Goal: Transaction & Acquisition: Purchase product/service

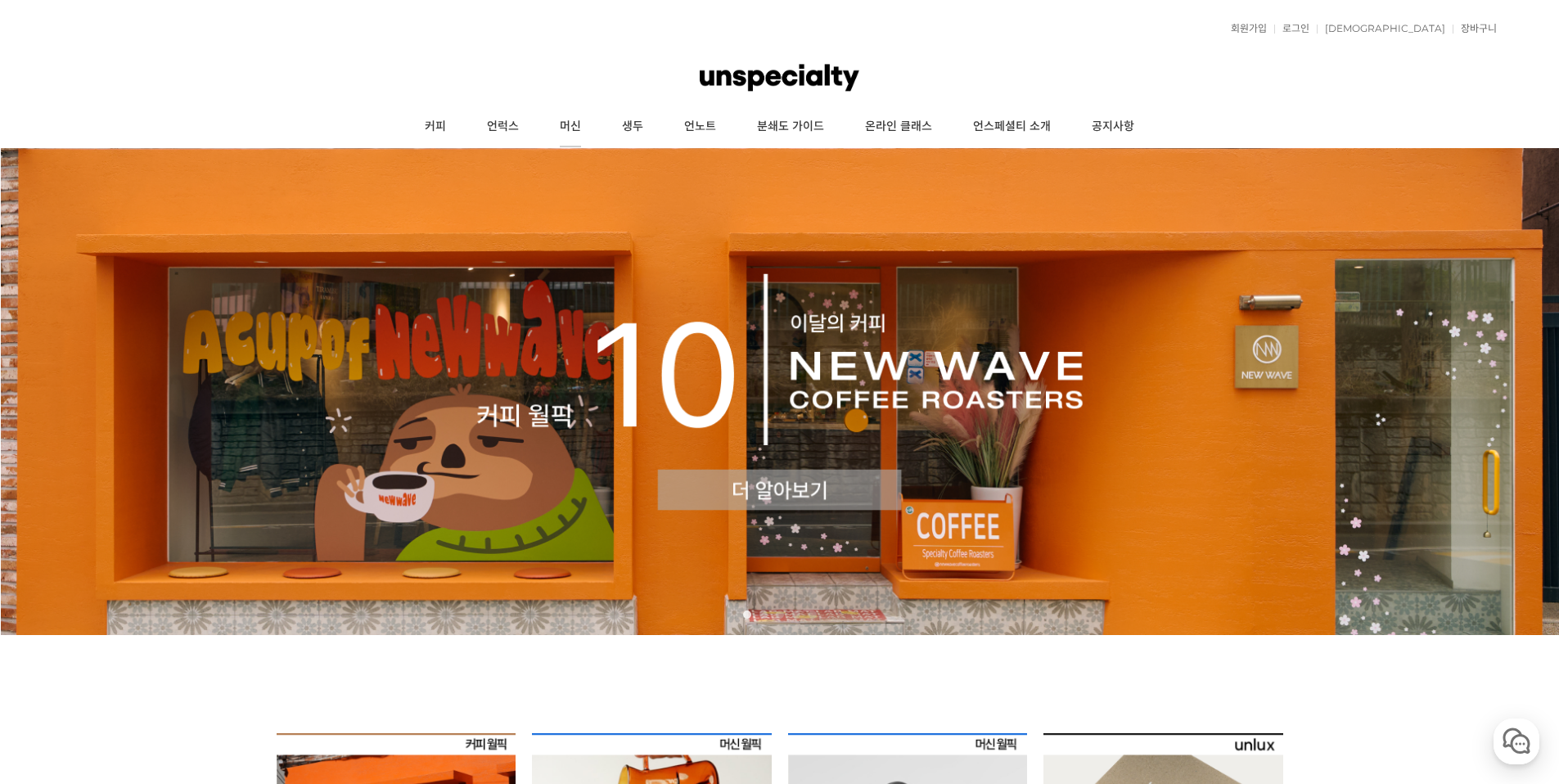
click at [573, 118] on link "머신" at bounding box center [571, 127] width 62 height 41
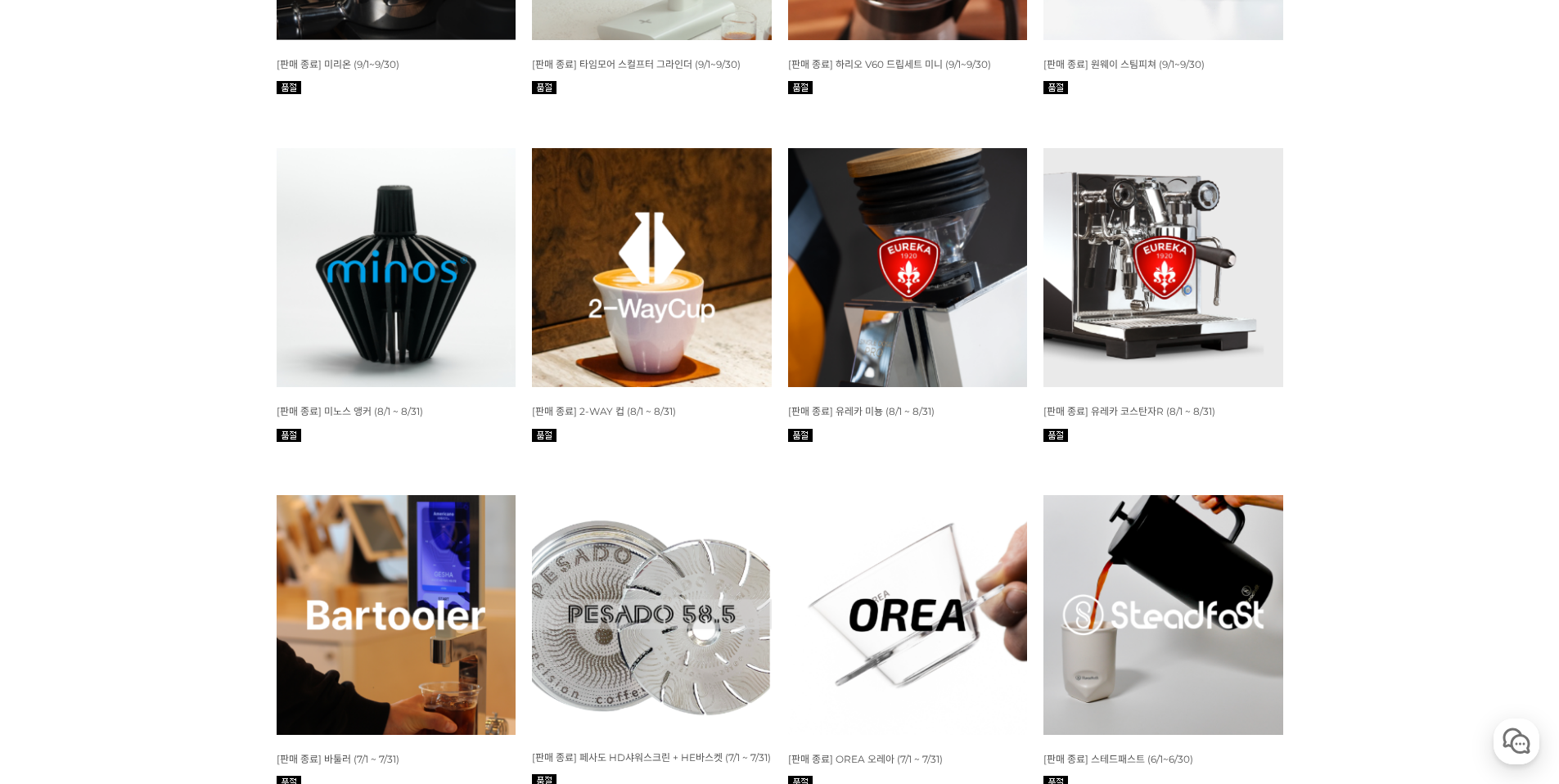
scroll to position [2723, 0]
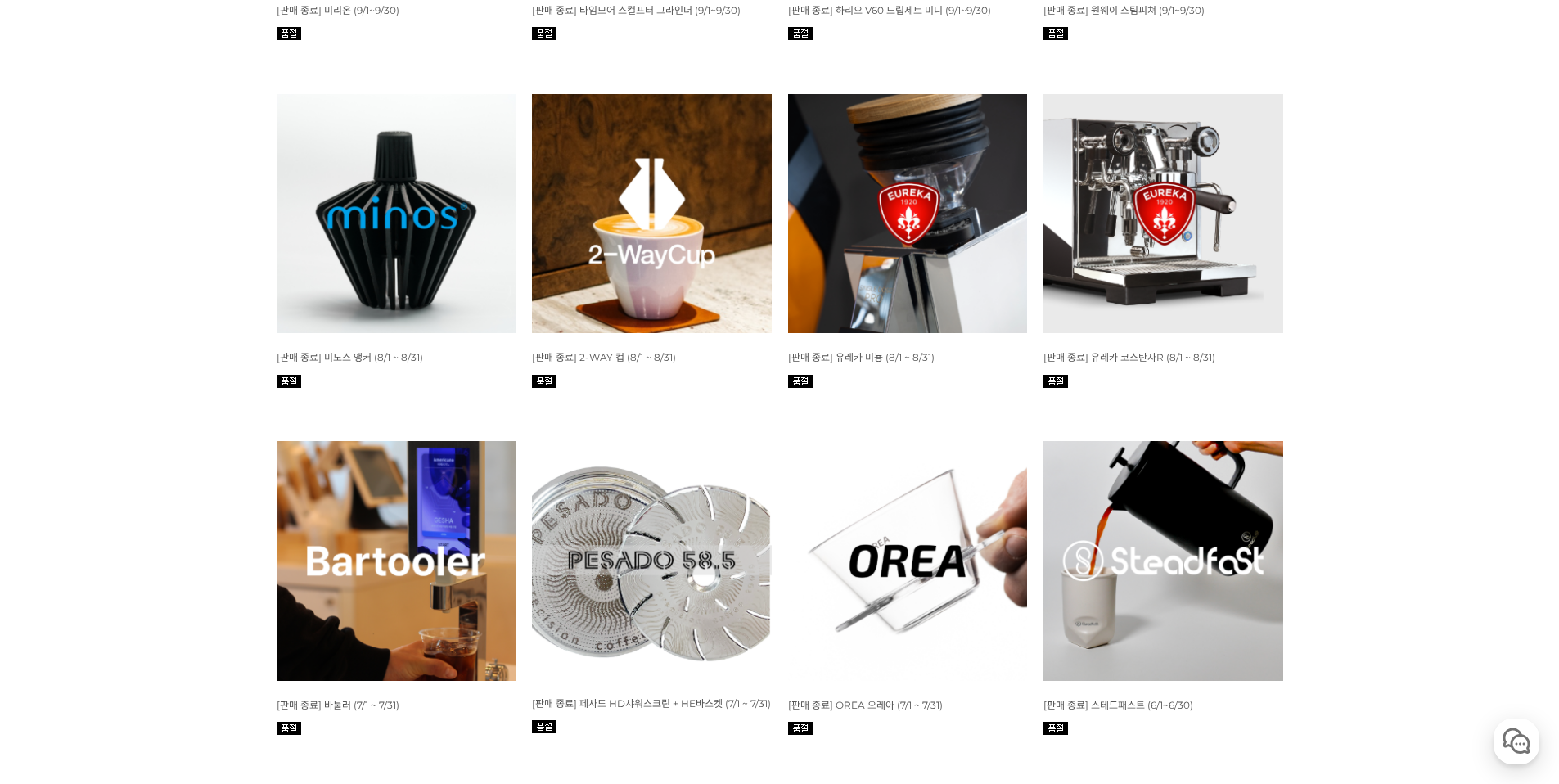
click at [613, 217] on img at bounding box center [651, 213] width 240 height 239
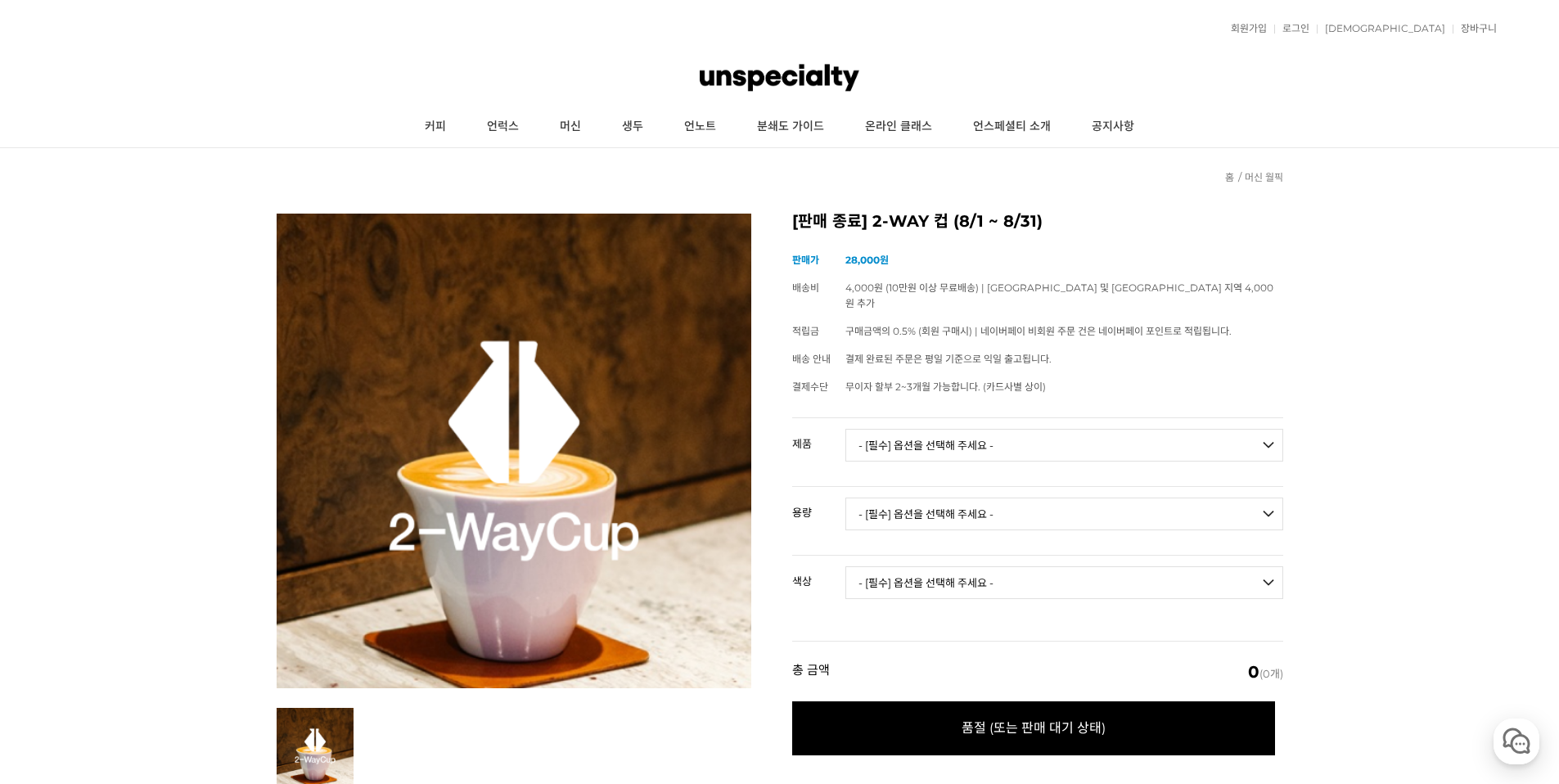
click at [873, 429] on select "- [필수] 옵션을 선택해 주세요 - ------------------- 바리스타 시리즈 리파인 버전" at bounding box center [1064, 445] width 438 height 33
select select "바리스타 시리즈"
click at [845, 429] on select "- [필수] 옵션을 선택해 주세요 - ------------------- 바리스타 시리즈 리파인 버전" at bounding box center [1064, 445] width 438 height 33
click at [890, 508] on select "- [필수] 옵션을 선택해 주세요 - ------------------- 120ml 160ml" at bounding box center [1064, 513] width 438 height 33
select select "120ml"
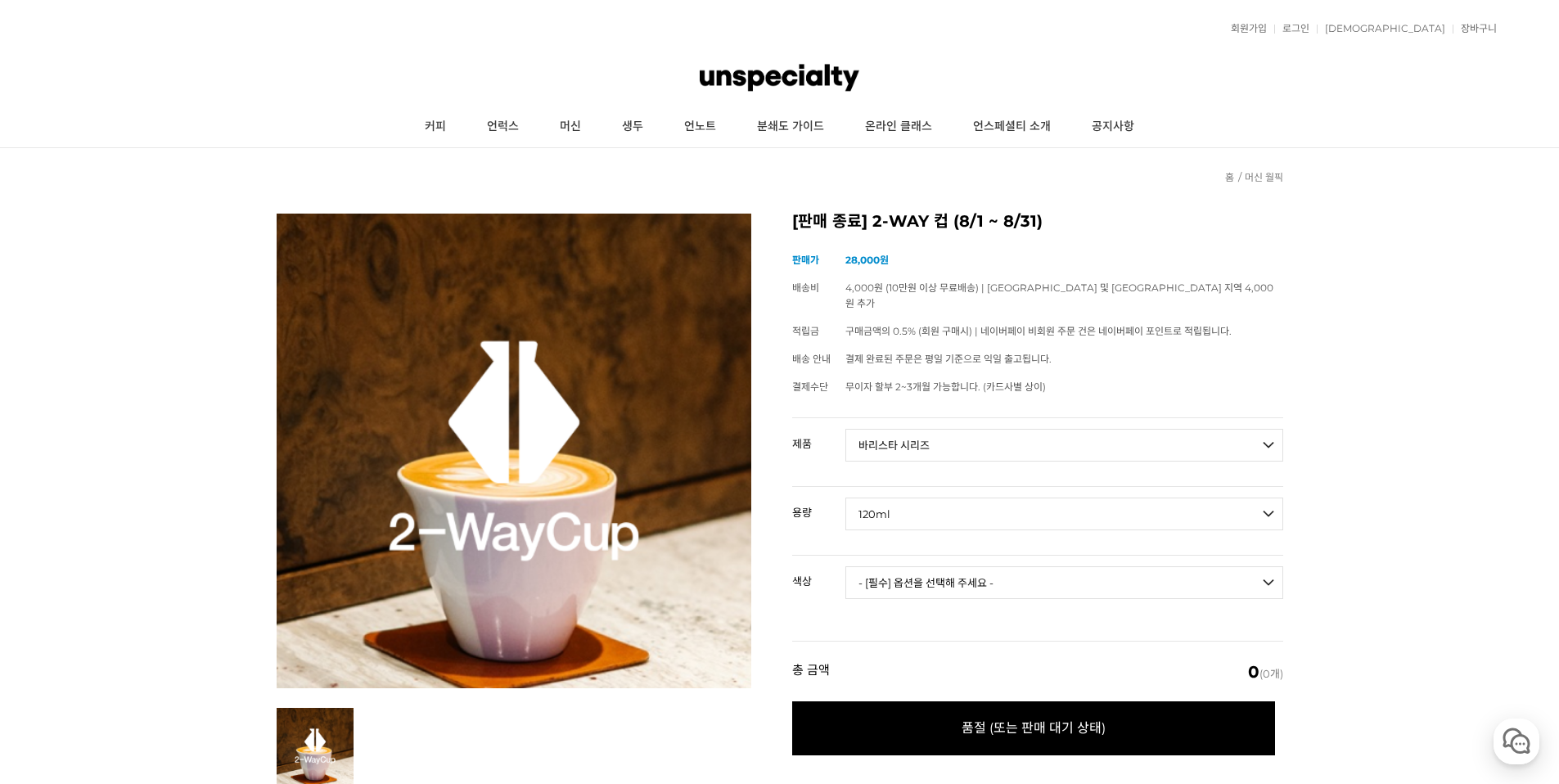
click at [845, 497] on select "- [필수] 옵션을 선택해 주세요 - ------------------- 120ml 160ml" at bounding box center [1064, 513] width 438 height 33
click at [882, 566] on select "- [필수] 옵션을 선택해 주세요 - ------------------- 밀키 퍼플 밀키 핑크 [품절] 밀키 오렌지 [PERSON_NAME]" at bounding box center [1064, 582] width 438 height 33
click at [1009, 433] on select "- [필수] 옵션을 선택해 주세요 - ------------------- 바리스타 시리즈 리파인 버전" at bounding box center [1064, 445] width 438 height 33
select select "리파인 버전"
click at [845, 429] on select "- [필수] 옵션을 선택해 주세요 - ------------------- 바리스타 시리즈 리파인 버전" at bounding box center [1064, 445] width 438 height 33
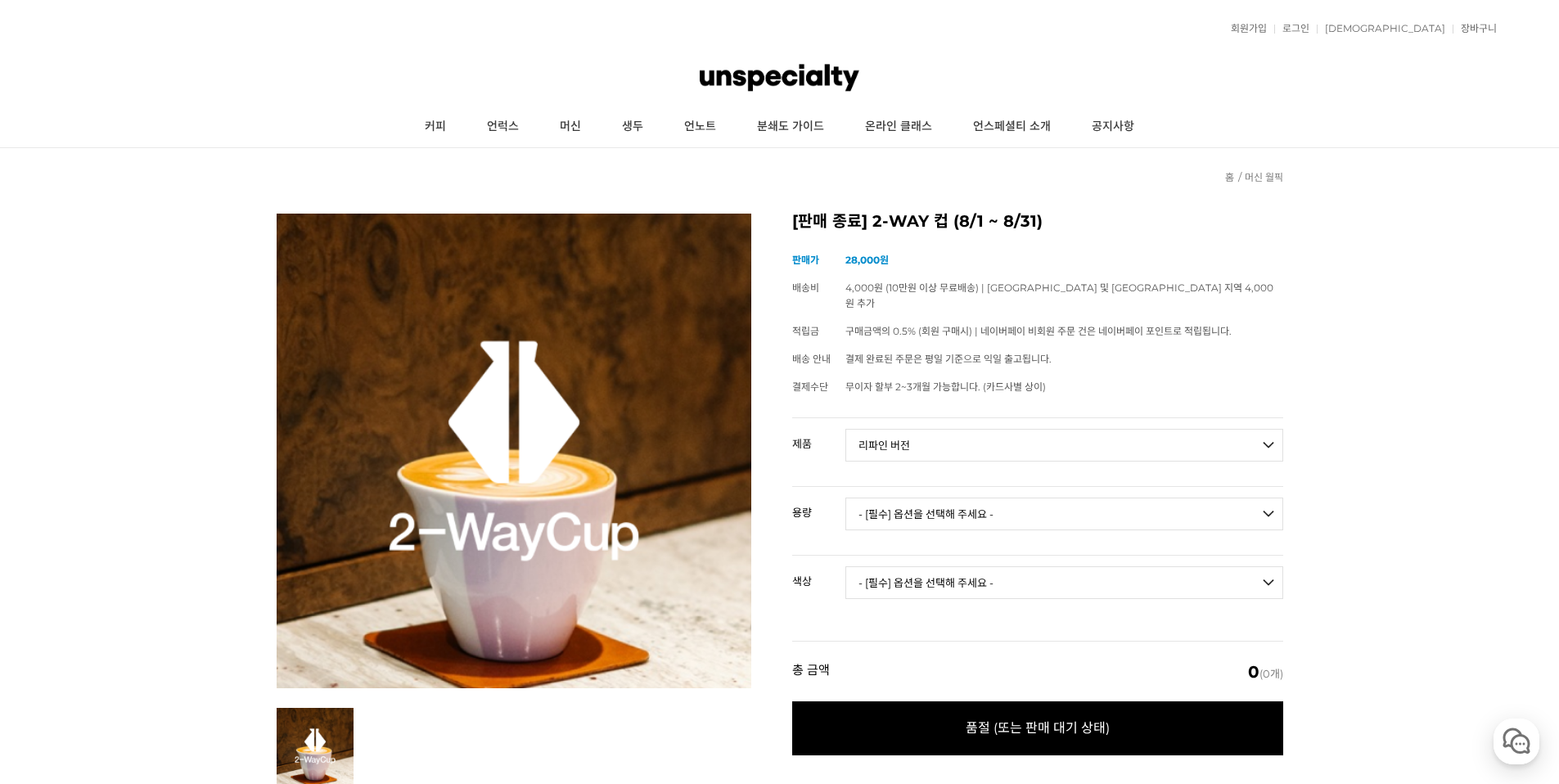
click at [962, 497] on select "- [필수] 옵션을 선택해 주세요 - ------------------- 130ml 330ml" at bounding box center [1064, 513] width 438 height 33
select select "130ml"
click at [845, 497] on select "- [필수] 옵션을 선택해 주세요 - ------------------- 130ml 330ml" at bounding box center [1064, 513] width 438 height 33
click at [963, 569] on select "- [필수] 옵션을 선택해 주세요 - ------------------- 오렌지 퍼플 블루 [품절] 핑크 [품절] 그린 [품절] 그레이" at bounding box center [1064, 582] width 438 height 33
select select "오렌지"
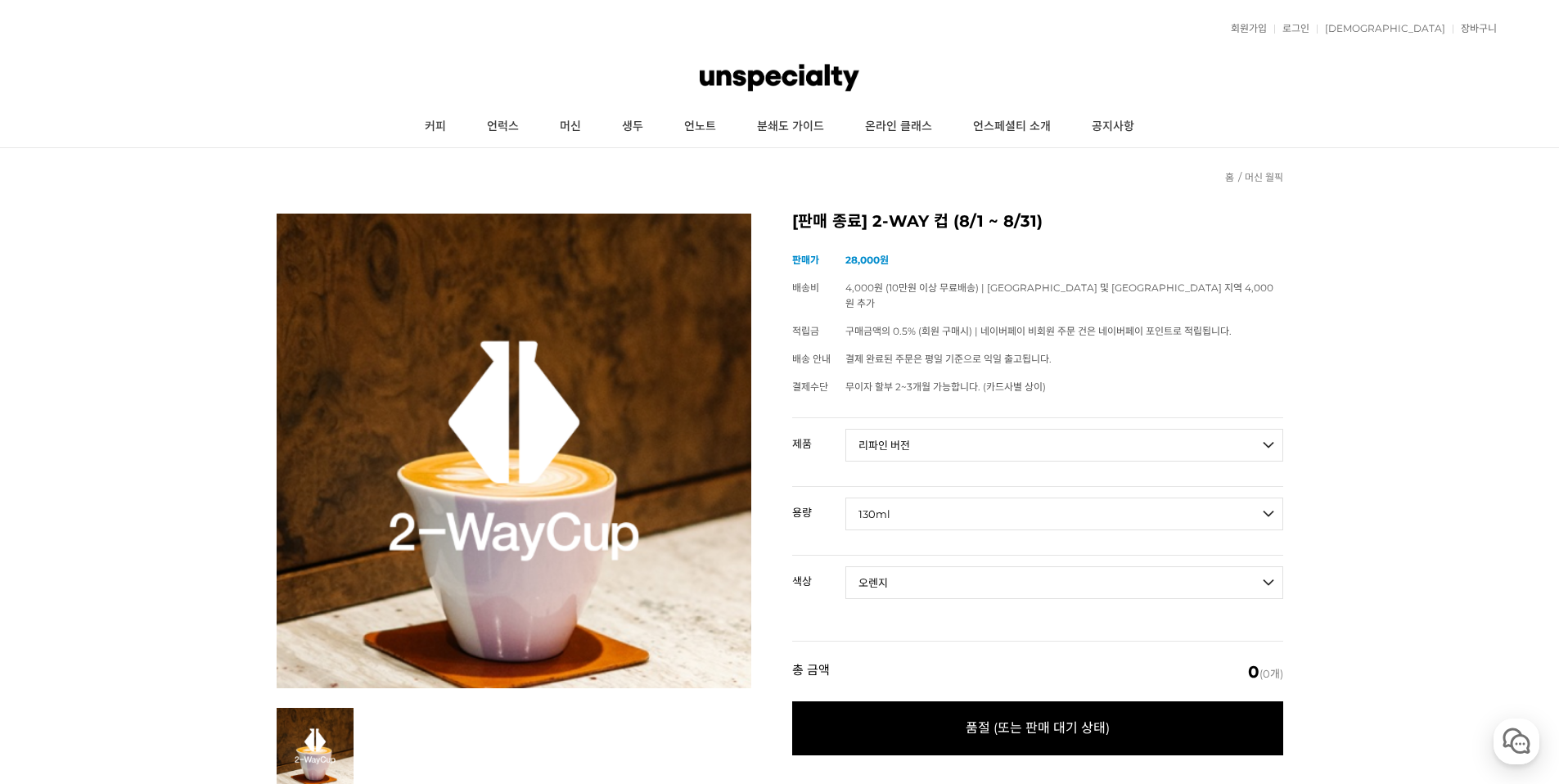
click at [845, 566] on select "- [필수] 옵션을 선택해 주세요 - ------------------- 오렌지 퍼플 블루 [품절] 핑크 [품절] 그린 [품절] 그레이" at bounding box center [1064, 582] width 438 height 33
select select "*"
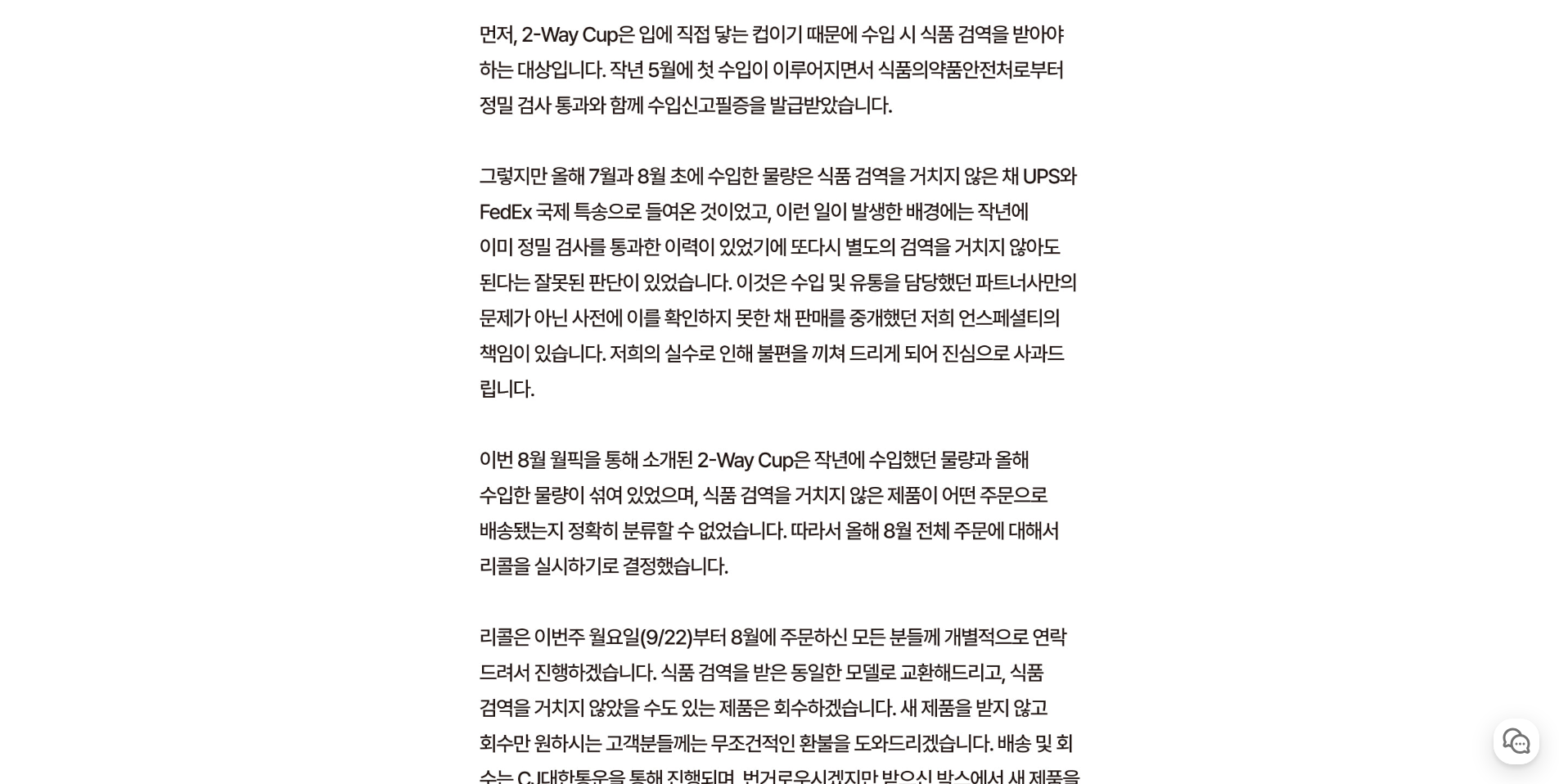
scroll to position [1451, 0]
